Goal: Task Accomplishment & Management: Use online tool/utility

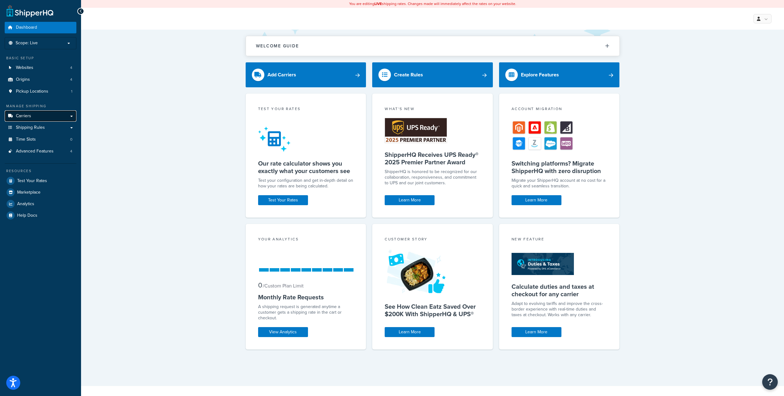
click at [32, 113] on link "Carriers" at bounding box center [41, 116] width 72 height 12
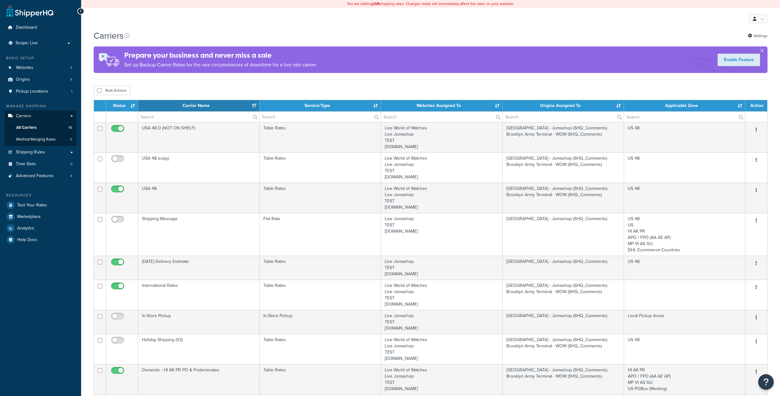
select select "15"
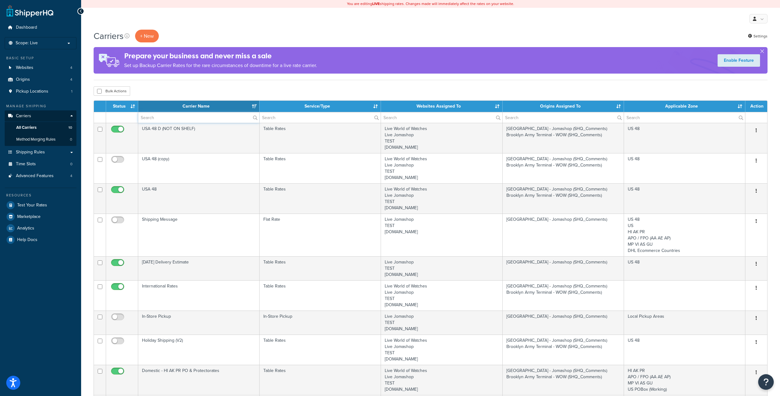
click at [196, 116] on input "text" at bounding box center [198, 117] width 121 height 11
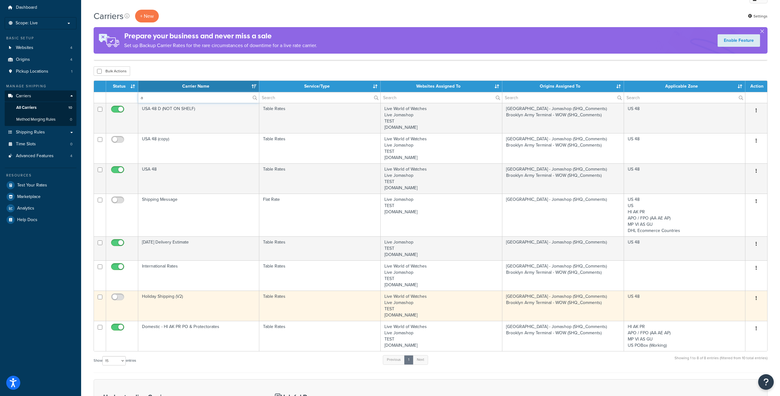
scroll to position [31, 0]
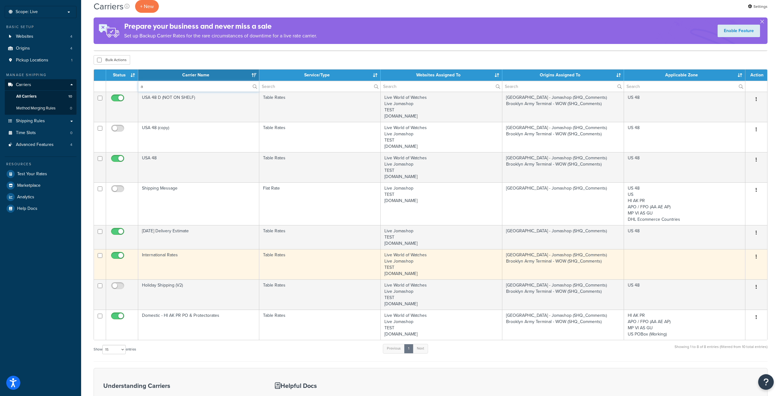
type input "a"
click at [758, 256] on button "button" at bounding box center [756, 257] width 9 height 10
click at [738, 266] on link "Edit" at bounding box center [730, 269] width 49 height 13
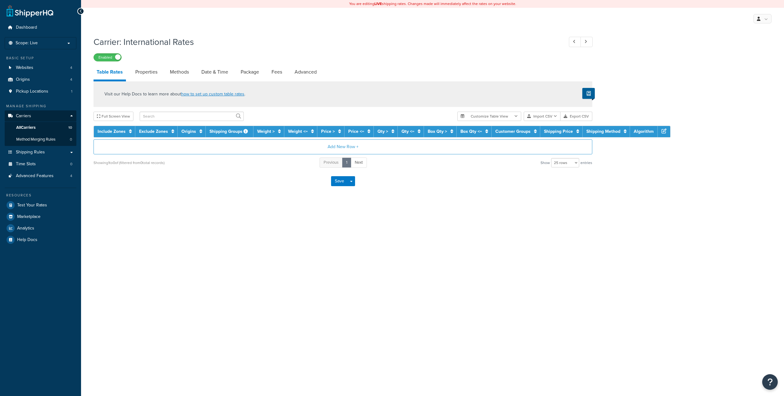
select select "25"
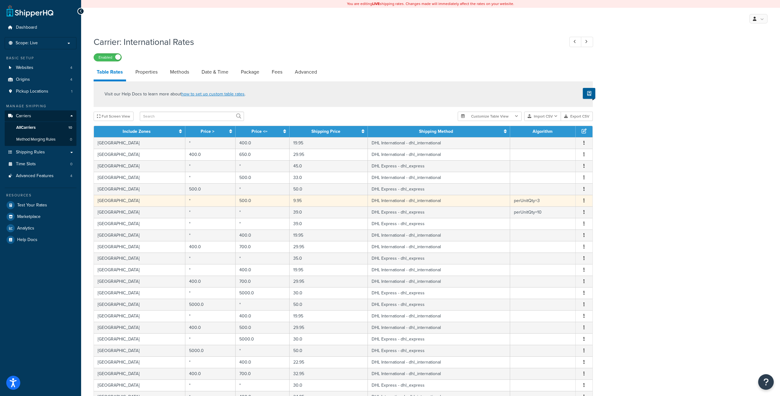
scroll to position [94, 0]
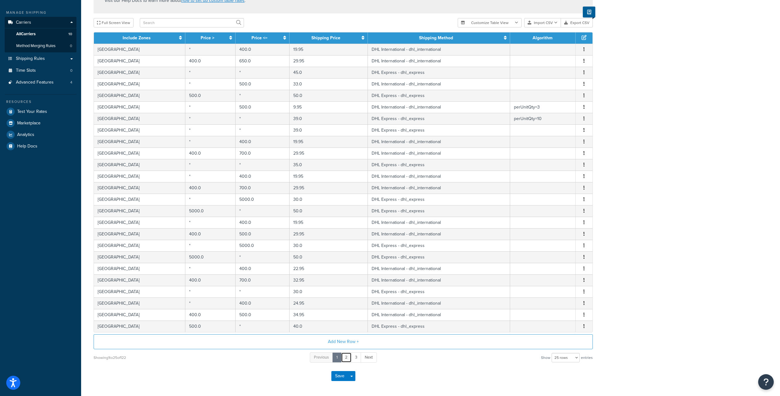
click at [348, 355] on link "2" at bounding box center [346, 357] width 11 height 10
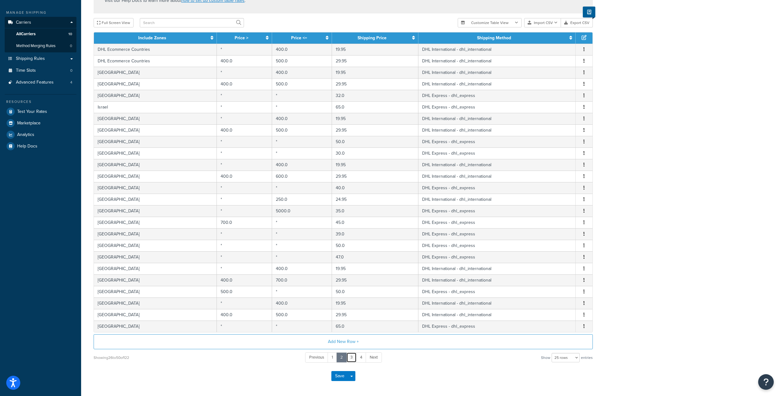
click at [353, 356] on link "3" at bounding box center [351, 357] width 10 height 10
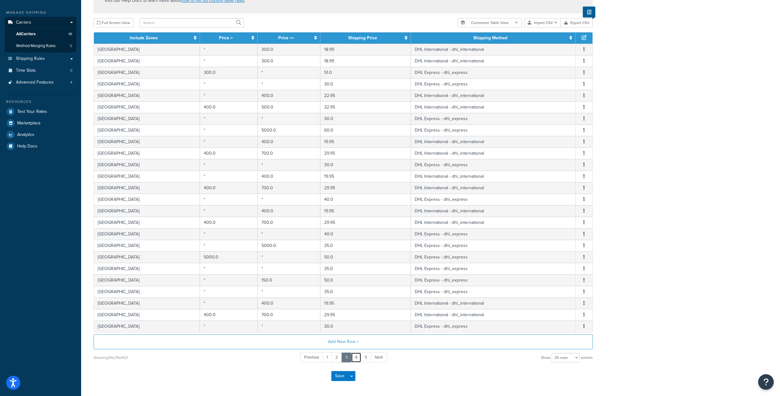
click at [357, 360] on link "4" at bounding box center [356, 357] width 10 height 10
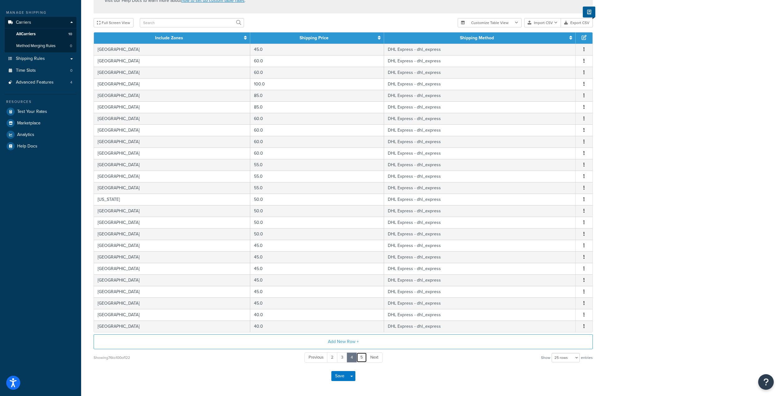
click at [363, 356] on link "5" at bounding box center [361, 357] width 11 height 10
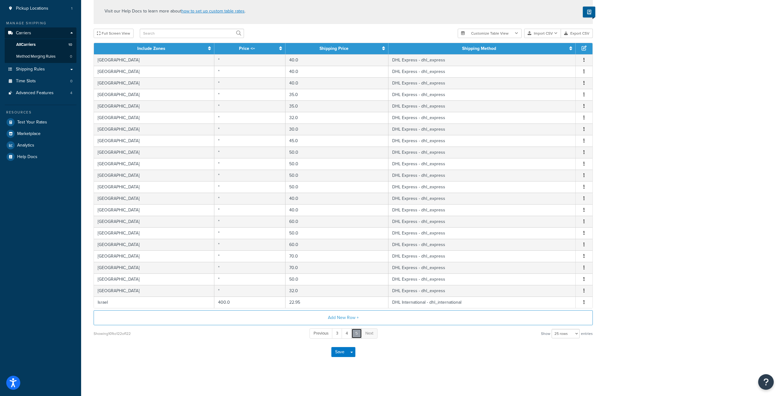
scroll to position [84, 0]
click at [337, 338] on link "3" at bounding box center [337, 333] width 10 height 10
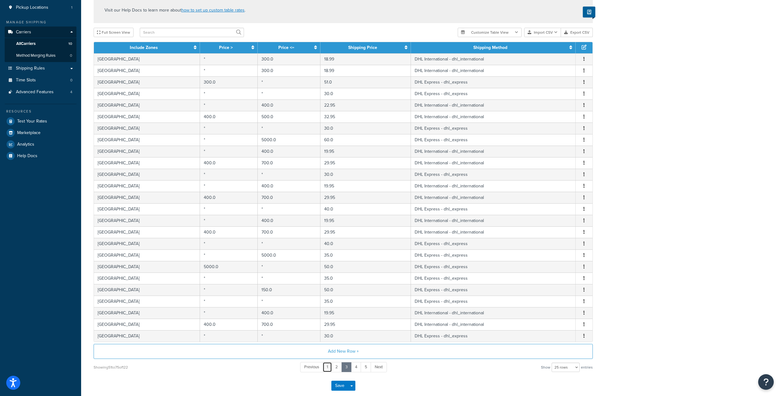
click at [330, 370] on link "1" at bounding box center [327, 367] width 9 height 10
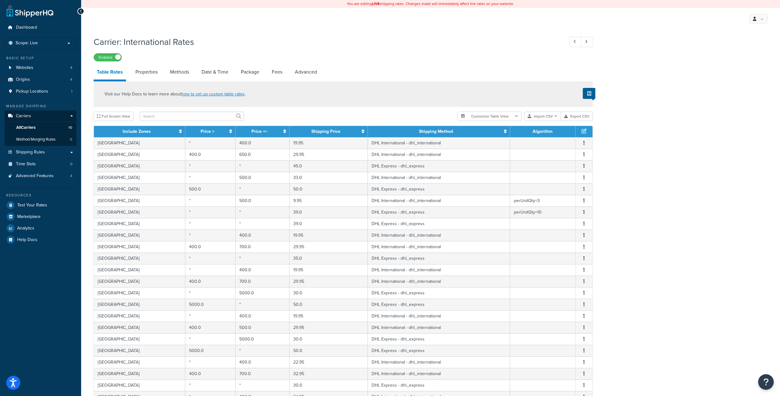
scroll to position [119, 0]
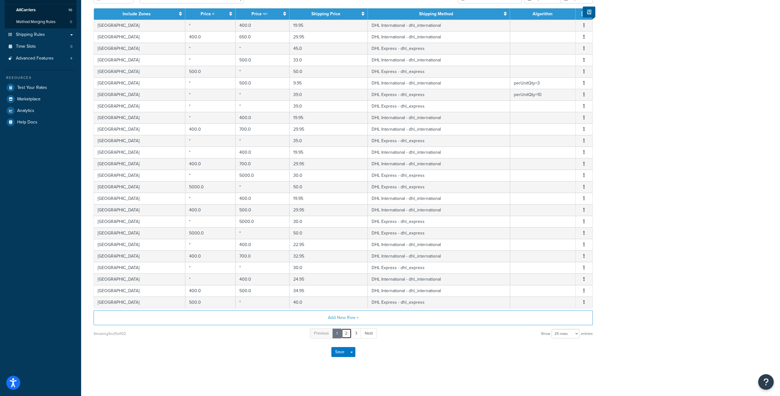
click at [347, 332] on link "2" at bounding box center [346, 333] width 11 height 10
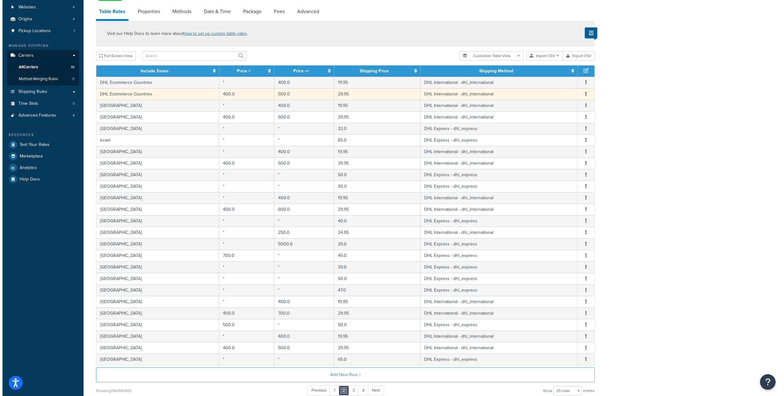
scroll to position [56, 0]
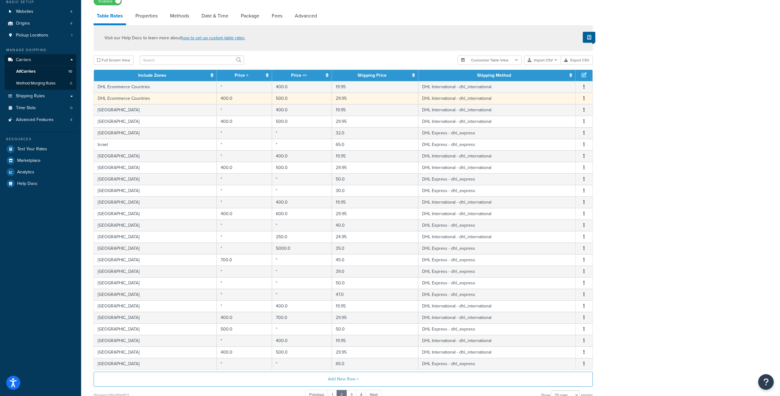
click at [583, 98] on icon "button" at bounding box center [583, 98] width 1 height 4
click at [553, 87] on div "Edit" at bounding box center [552, 86] width 44 height 13
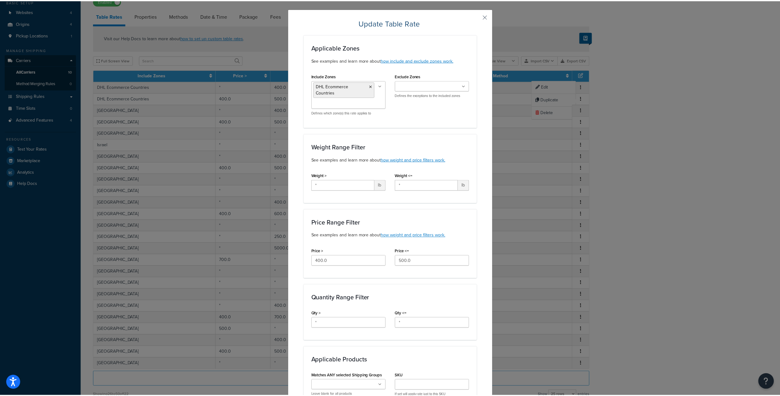
scroll to position [0, 0]
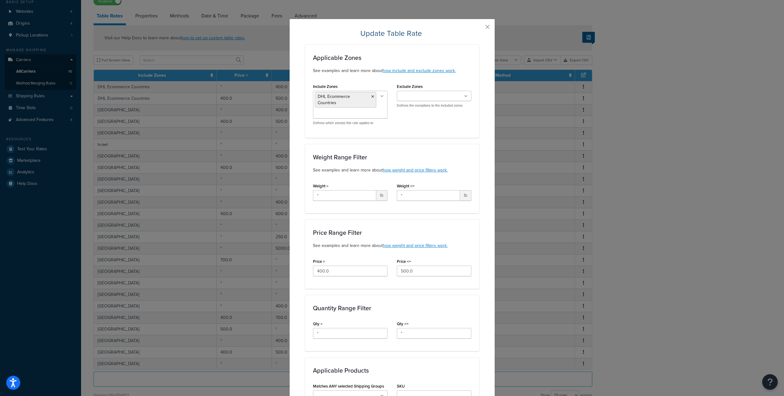
click at [482, 29] on div "Update Table Rate Applicable Zones See examples and learn more about how includ…" at bounding box center [392, 347] width 206 height 656
click at [479, 28] on button "button" at bounding box center [479, 29] width 2 height 2
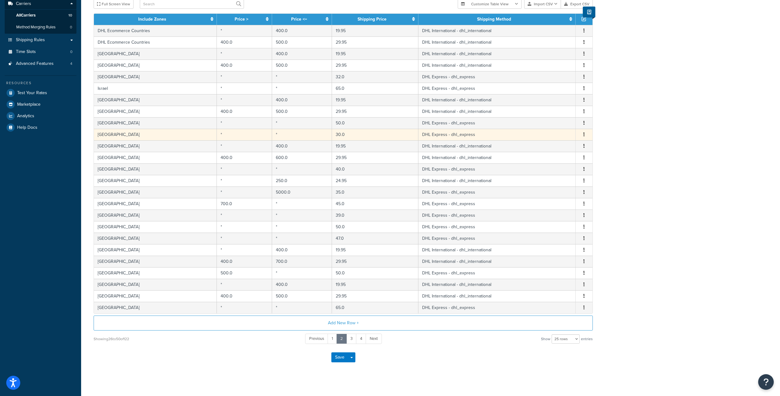
scroll to position [119, 0]
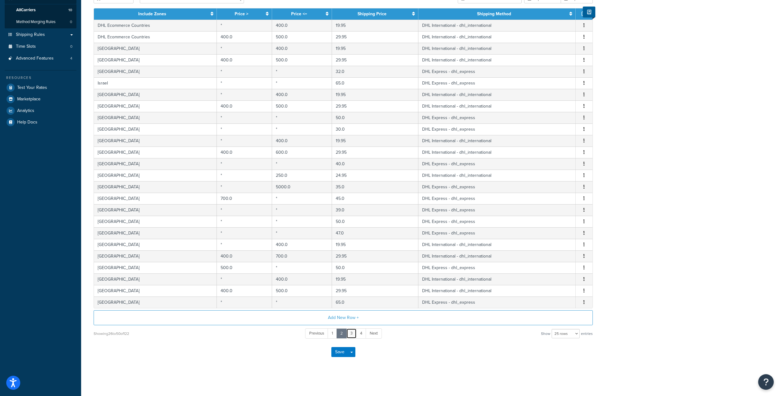
click at [354, 333] on link "3" at bounding box center [351, 333] width 10 height 10
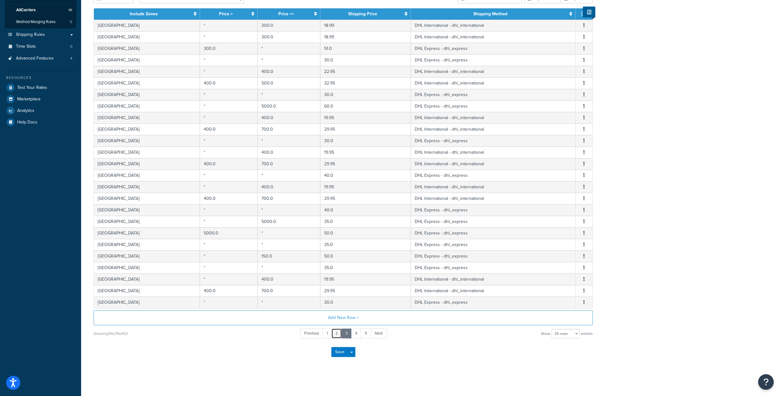
click at [336, 332] on link "2" at bounding box center [336, 333] width 11 height 10
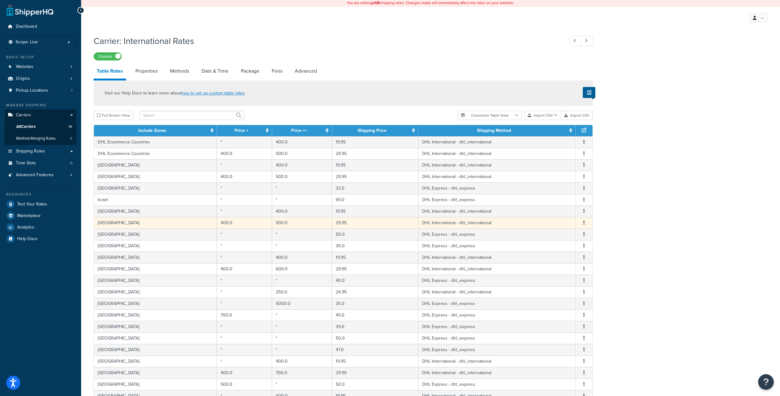
scroll to position [0, 0]
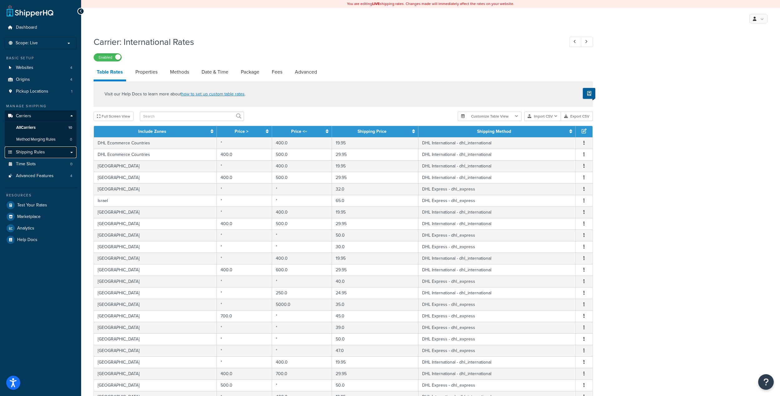
click at [36, 155] on link "Shipping Rules" at bounding box center [41, 153] width 72 height 12
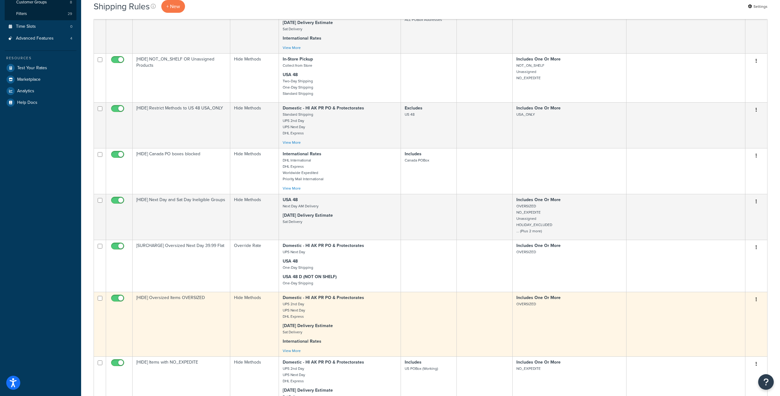
scroll to position [187, 0]
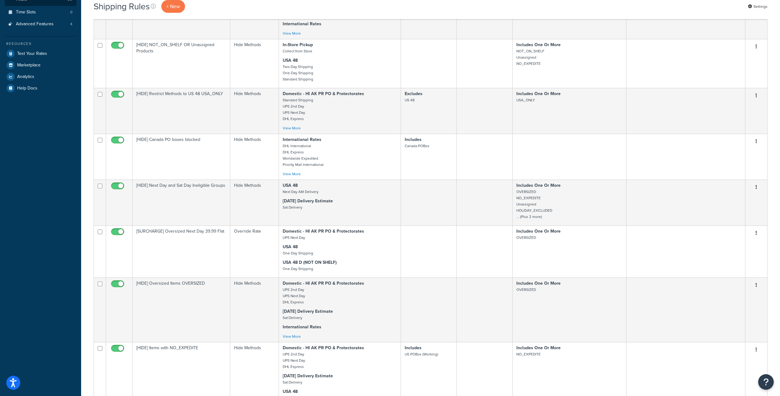
click at [34, 143] on div "Dashboard Scope: Live Development Integration Test Basic Setup Websites 4 Origi…" at bounding box center [40, 198] width 81 height 771
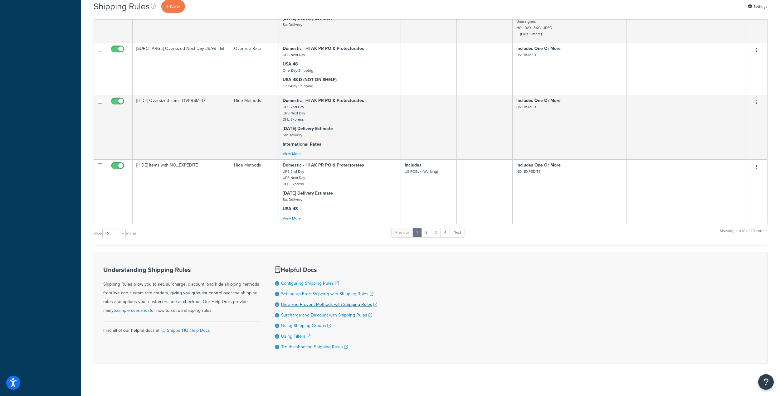
scroll to position [315, 0]
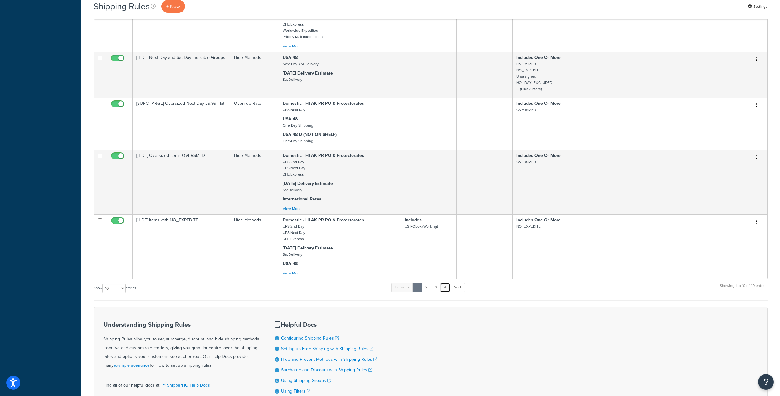
click at [446, 288] on link "4" at bounding box center [445, 287] width 10 height 9
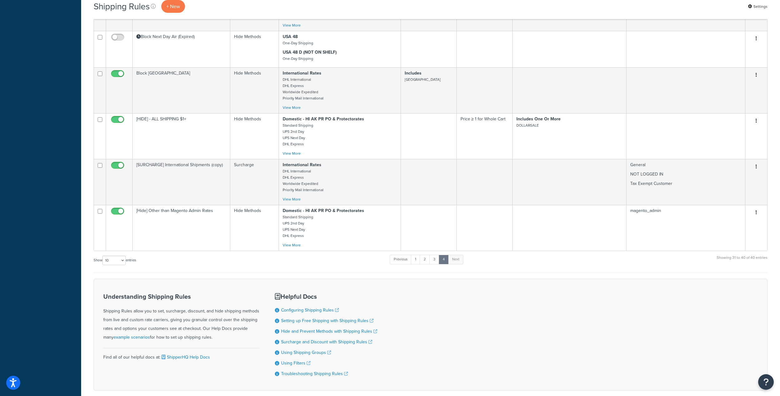
click at [293, 271] on form "Status Rule Name Type Shipping Methods Zones Filters Shipping Groups Customer G…" at bounding box center [431, 72] width 674 height 637
click at [381, 4] on div "Shipping Rules + New Settings" at bounding box center [431, 6] width 674 height 13
click at [47, 121] on div "Dashboard Scope: Live Development Integration Test Basic Setup Websites 4 Origi…" at bounding box center [40, 56] width 81 height 743
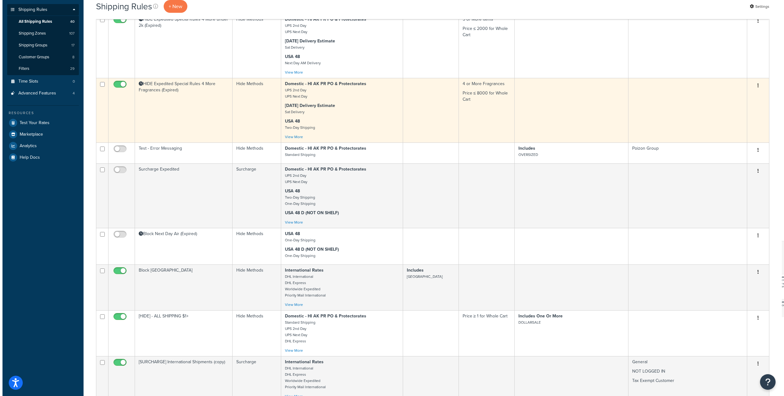
scroll to position [0, 0]
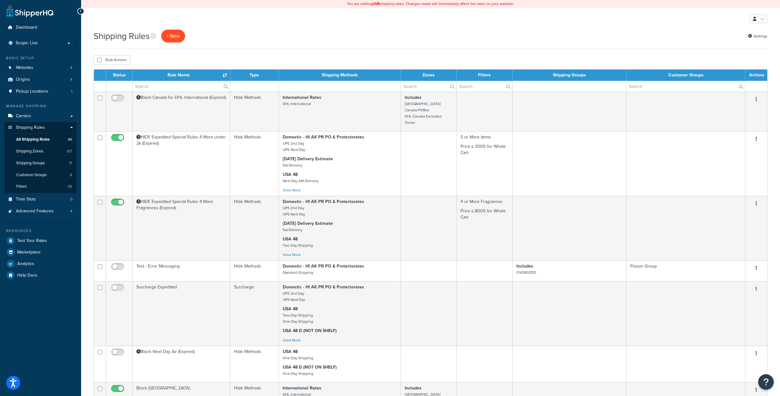
click at [172, 39] on p "+ New" at bounding box center [173, 36] width 24 height 13
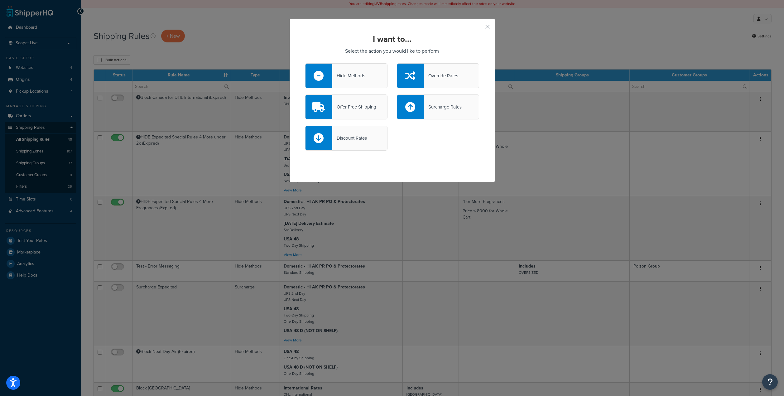
click at [354, 75] on div "Hide Methods" at bounding box center [348, 75] width 33 height 9
click at [0, 0] on input "Hide Methods" at bounding box center [0, 0] width 0 height 0
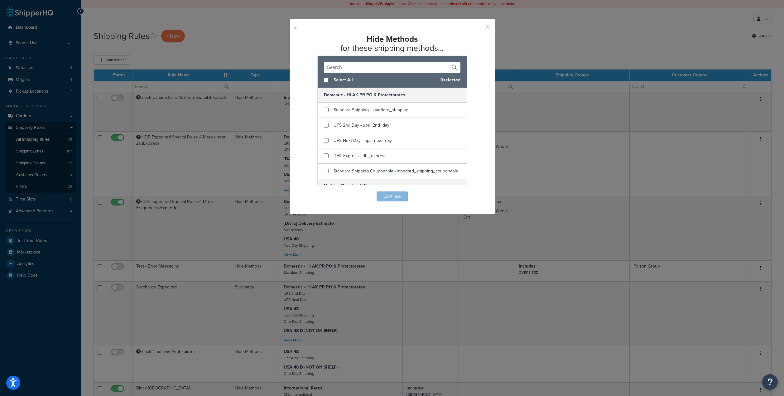
click at [390, 69] on input "text" at bounding box center [392, 67] width 137 height 11
type input "e"
click at [482, 27] on div "Hide Methods for these shipping methods... Select All 0 selected Domestic - HI …" at bounding box center [392, 117] width 206 height 196
